Goal: Find specific page/section: Find specific page/section

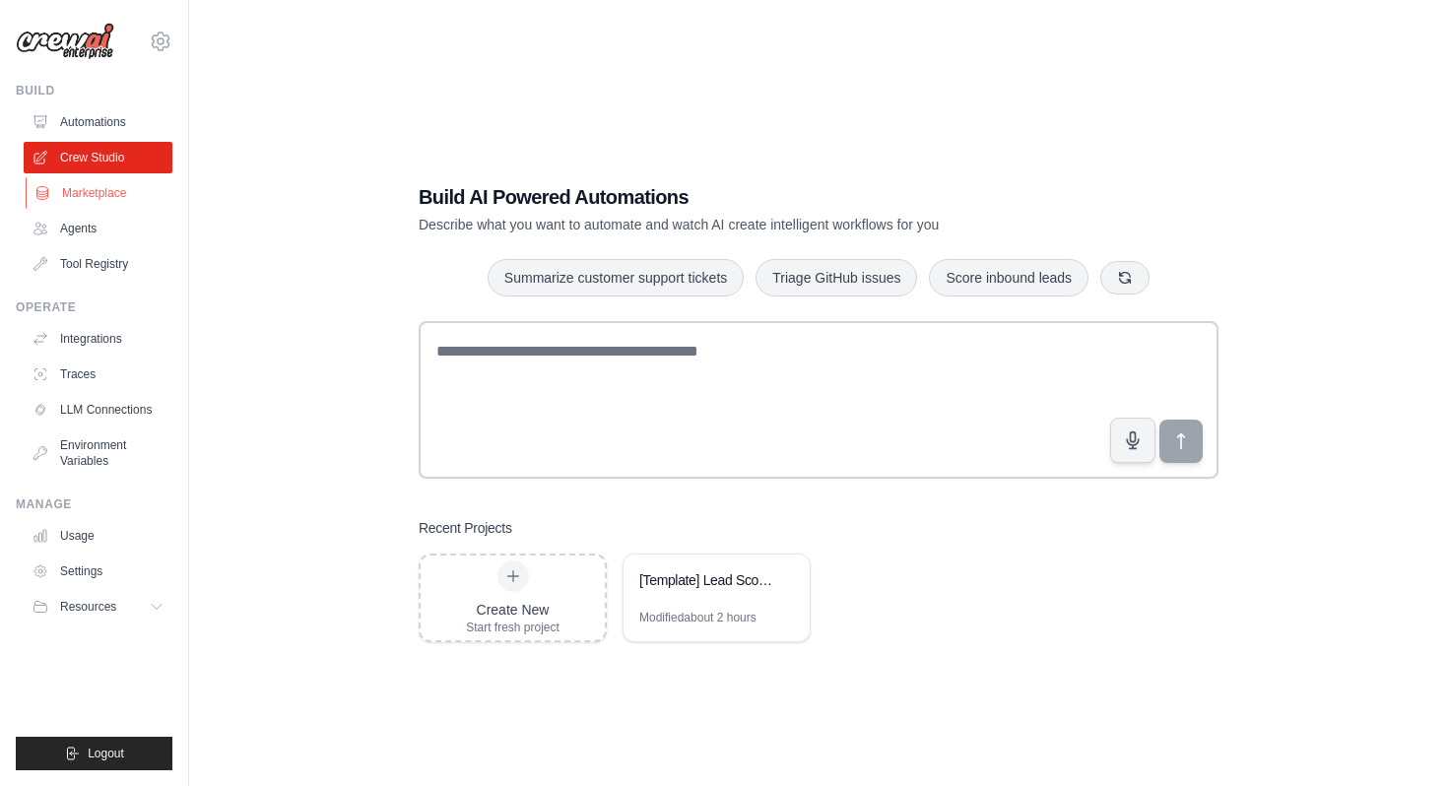
click at [95, 189] on link "Marketplace" at bounding box center [100, 193] width 149 height 32
